Goal: Check status: Check status

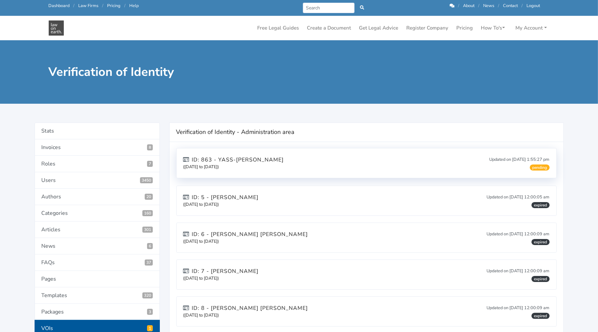
click at [449, 157] on div "ID: 863 - Yass-Marie Louise Seccombe (23/09/2025 to 23/09/2027) Updated on 23/0…" at bounding box center [367, 163] width 380 height 30
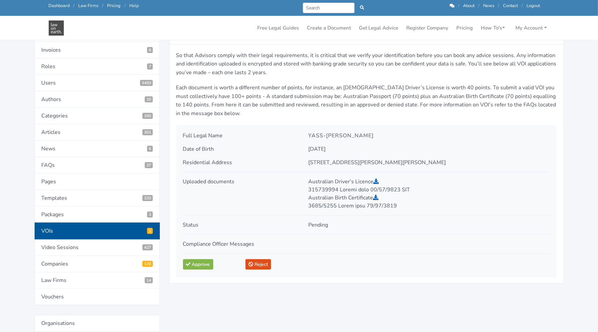
scroll to position [81, 0]
click at [379, 180] on icon at bounding box center [376, 180] width 5 height 5
click at [375, 194] on icon at bounding box center [375, 196] width 5 height 5
click at [198, 264] on link "Approve" at bounding box center [198, 264] width 30 height 10
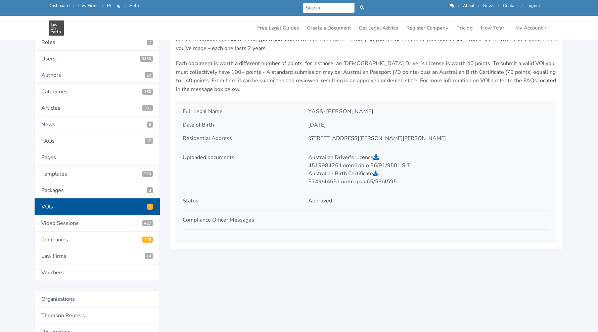
scroll to position [124, 0]
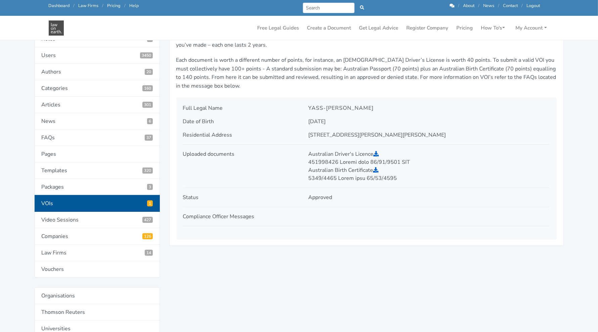
click at [531, 133] on div "[STREET_ADDRESS][PERSON_NAME][PERSON_NAME]" at bounding box center [429, 135] width 251 height 8
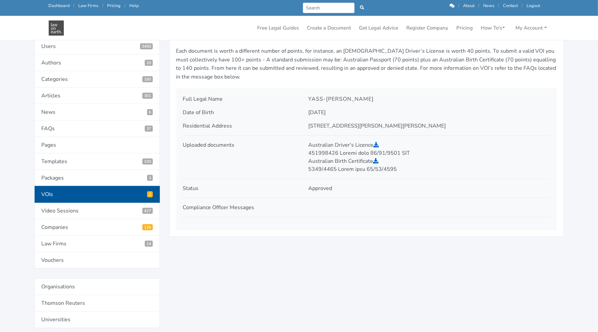
scroll to position [134, 0]
click at [358, 293] on div "Verification of Identity approved Back So that Advisors comply with their legal…" at bounding box center [367, 309] width 404 height 643
click at [90, 180] on link "Packages 3" at bounding box center [97, 177] width 125 height 16
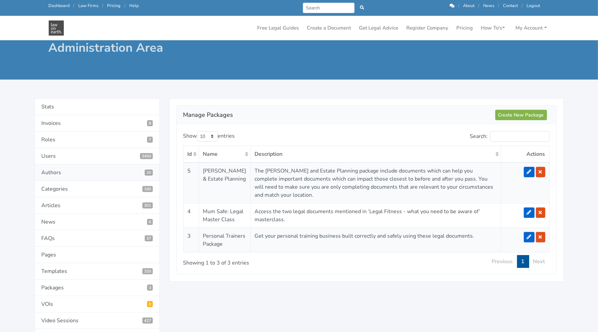
scroll to position [76, 0]
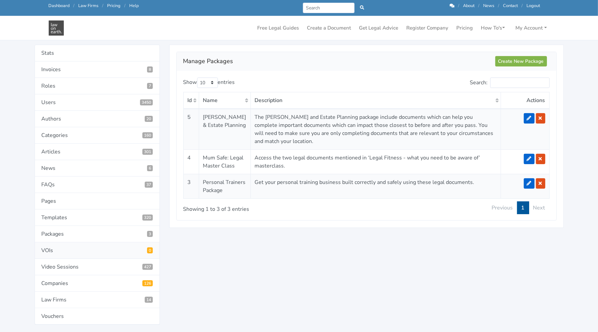
click at [112, 250] on link "VOIs 0" at bounding box center [97, 251] width 125 height 16
